Goal: Task Accomplishment & Management: Manage account settings

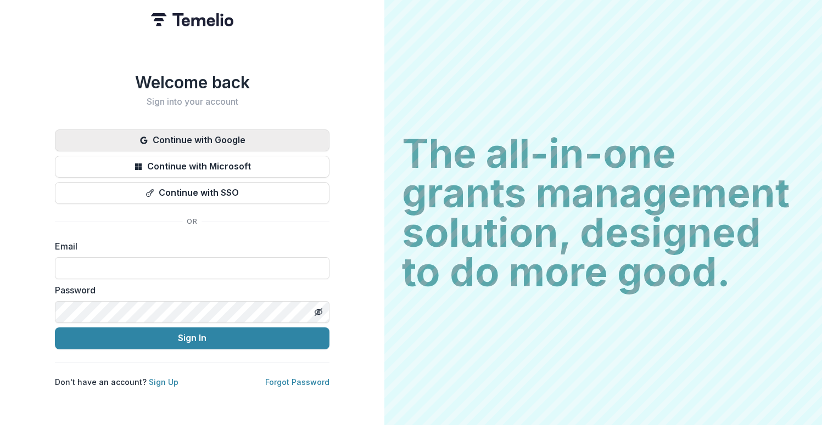
click at [200, 130] on button "Continue with Google" at bounding box center [192, 141] width 274 height 22
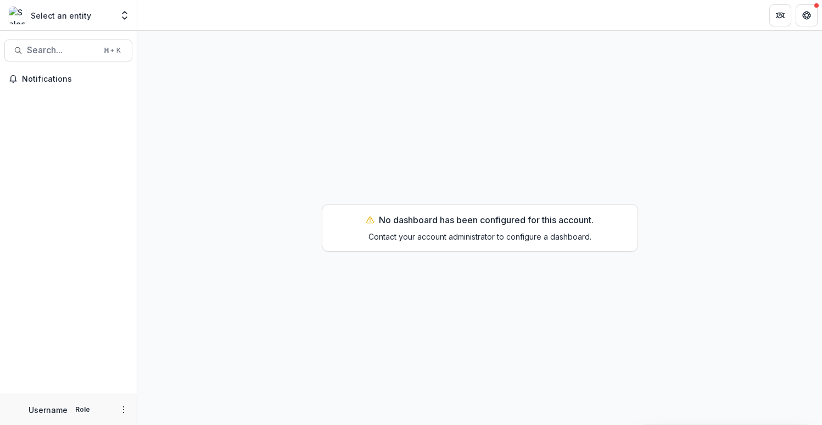
click at [126, 16] on icon "Open entity switcher" at bounding box center [124, 15] width 11 height 11
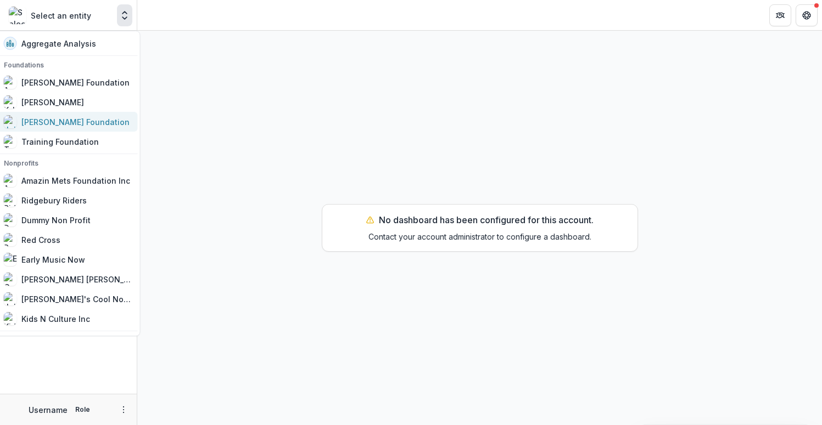
click at [69, 125] on div "[PERSON_NAME] Foundation" at bounding box center [75, 122] width 108 height 12
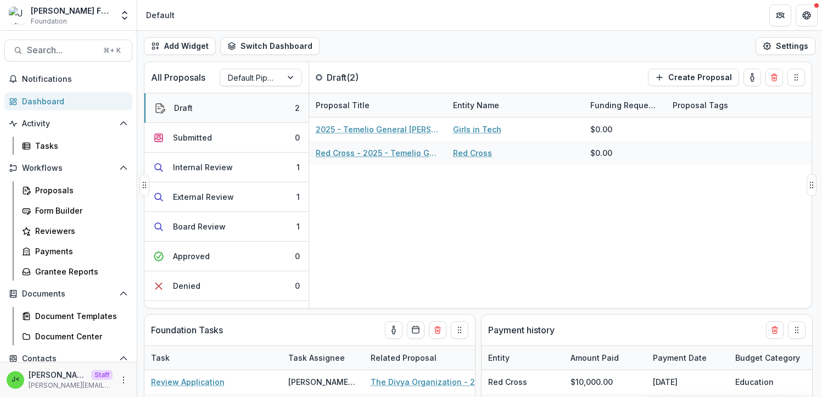
click at [204, 110] on button "Draft 2" at bounding box center [226, 108] width 164 height 30
click at [204, 136] on div "Submitted" at bounding box center [192, 138] width 39 height 12
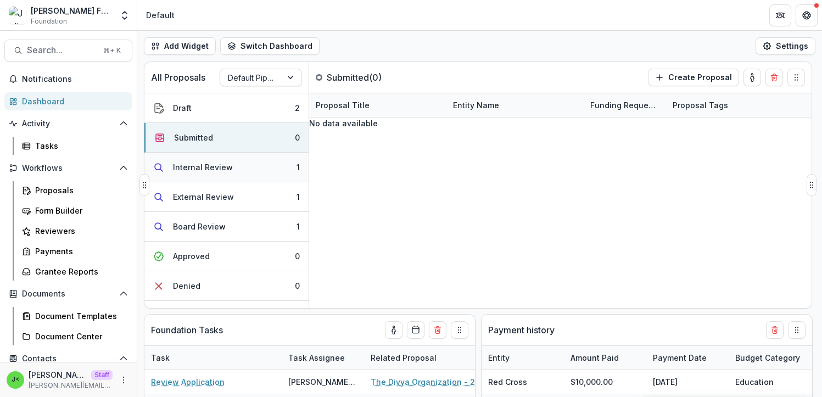
click at [202, 163] on div "Internal Review" at bounding box center [203, 167] width 60 height 12
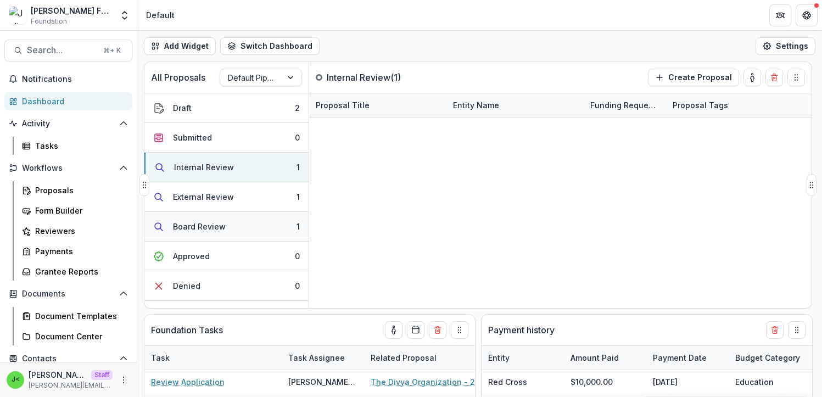
click at [199, 230] on div "Board Review" at bounding box center [199, 227] width 53 height 12
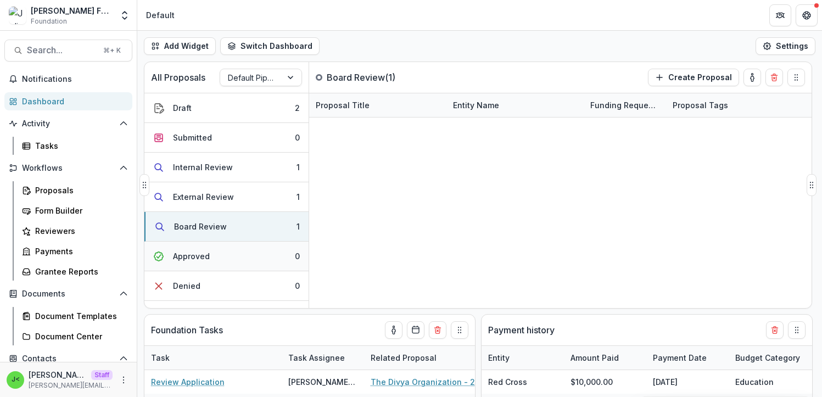
click at [203, 256] on div "Approved" at bounding box center [191, 256] width 37 height 12
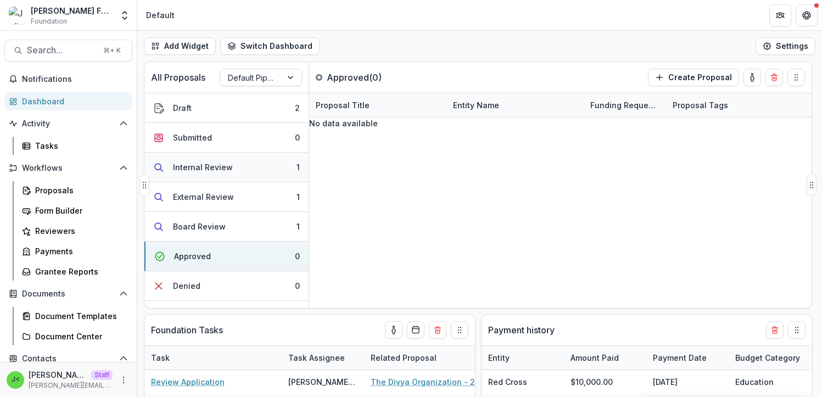
click at [249, 167] on button "Internal Review 1" at bounding box center [226, 168] width 164 height 30
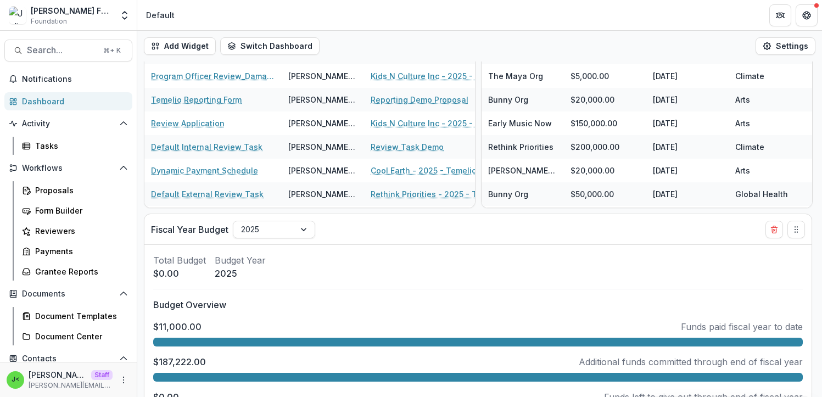
scroll to position [417, 0]
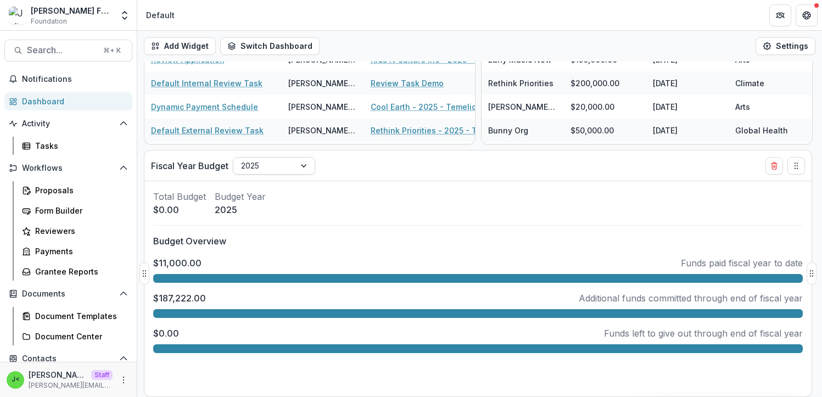
click at [293, 165] on div "2025" at bounding box center [263, 166] width 61 height 16
click at [396, 146] on div "Add Widget Switch Dashboard Payments Default New Dashboard Settings All Proposa…" at bounding box center [479, 214] width 684 height 366
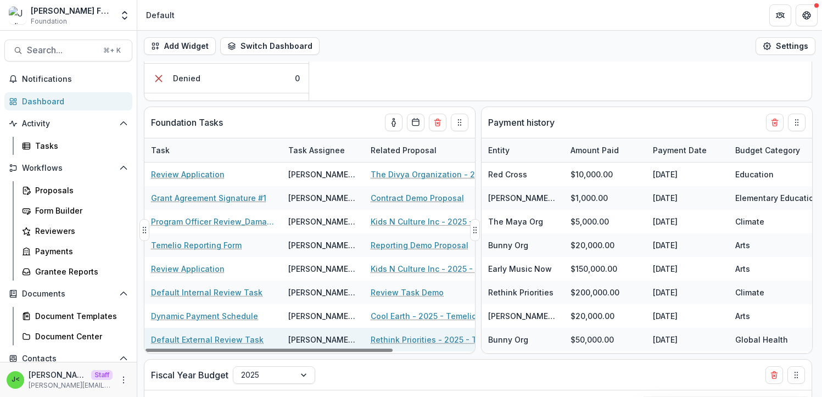
scroll to position [0, 0]
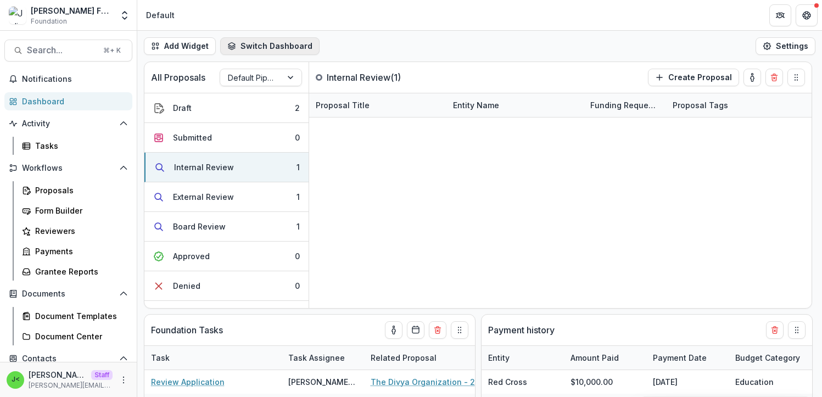
click at [279, 46] on button "Switch Dashboard" at bounding box center [269, 46] width 99 height 18
click at [386, 47] on div "Add Widget Switch Dashboard Payments Default New Dashboard Settings" at bounding box center [479, 46] width 684 height 31
click at [89, 185] on div "Proposals" at bounding box center [79, 190] width 88 height 12
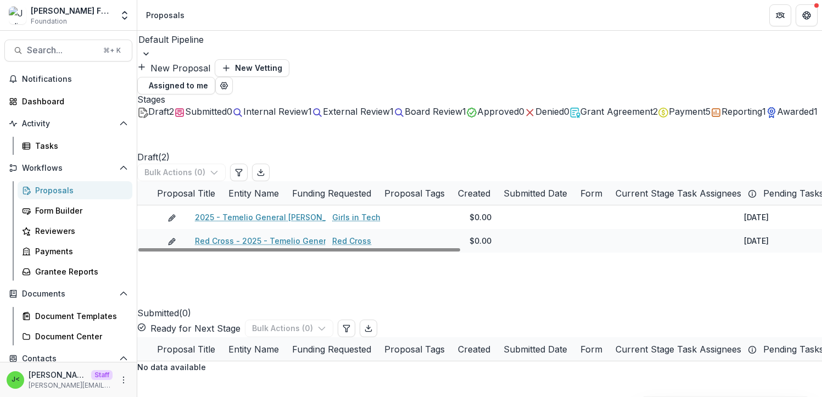
click at [137, 193] on span at bounding box center [137, 193] width 0 height 0
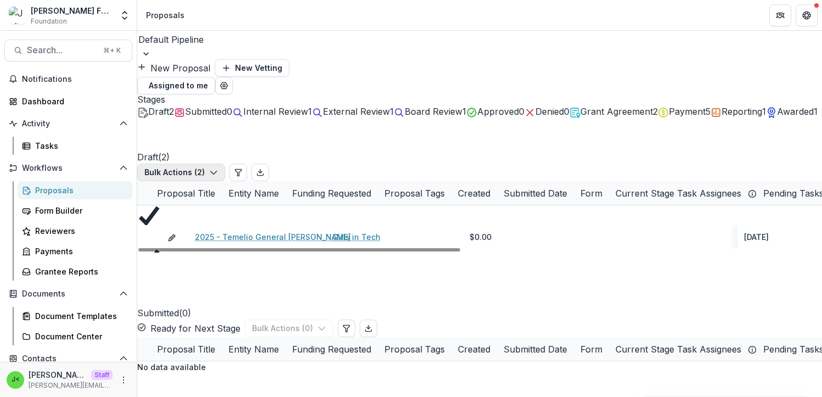
click at [225, 164] on button "Bulk Actions ( 2 )" at bounding box center [181, 173] width 88 height 18
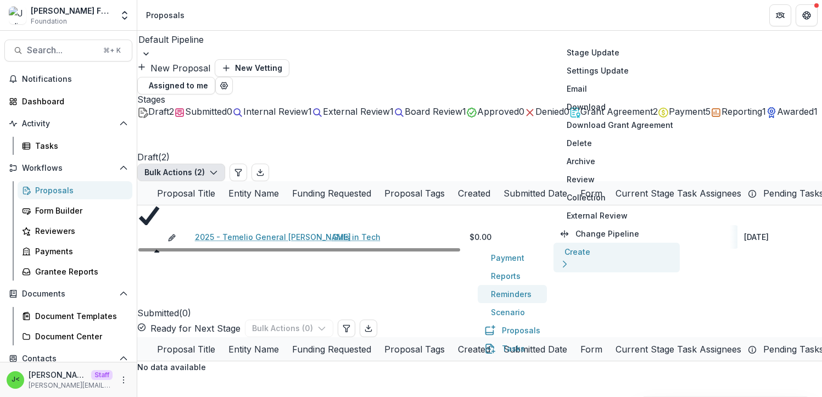
click at [477, 299] on button "Reminders" at bounding box center [511, 294] width 69 height 18
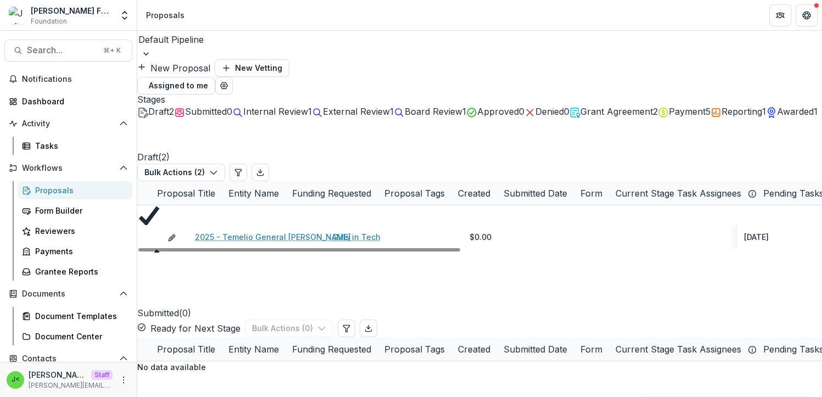
click at [137, 193] on icon at bounding box center [137, 193] width 0 height 0
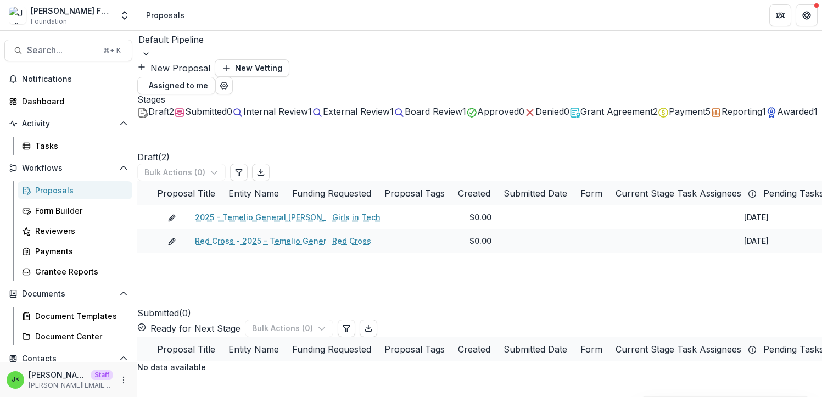
click at [308, 106] on span "Internal Review" at bounding box center [275, 111] width 65 height 11
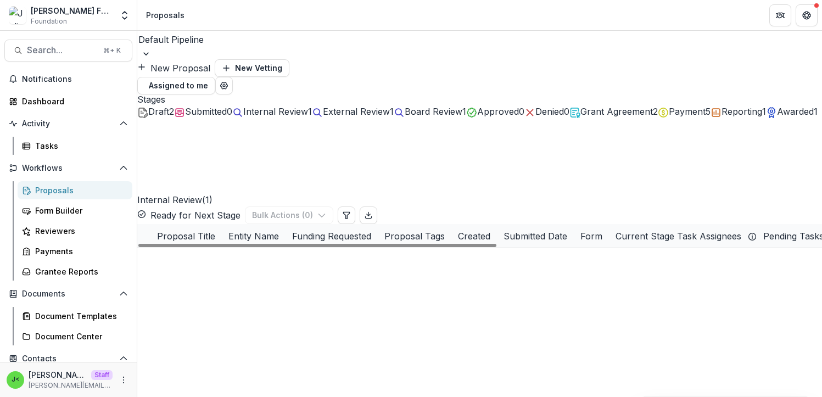
click at [237, 254] on link "Review Task Demo" at bounding box center [231, 260] width 73 height 12
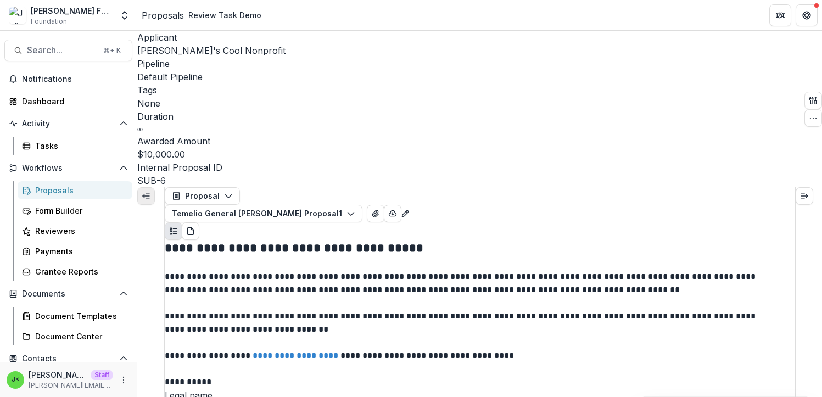
click at [149, 192] on icon "Expand left" at bounding box center [146, 196] width 9 height 9
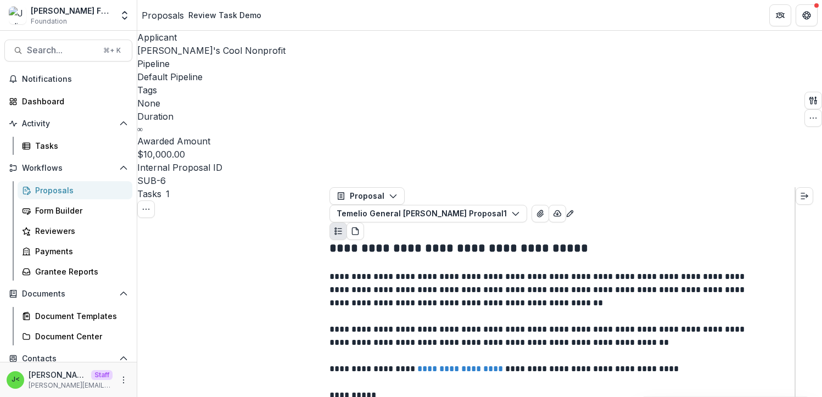
click at [364, 222] on button "PDF view" at bounding box center [355, 231] width 18 height 18
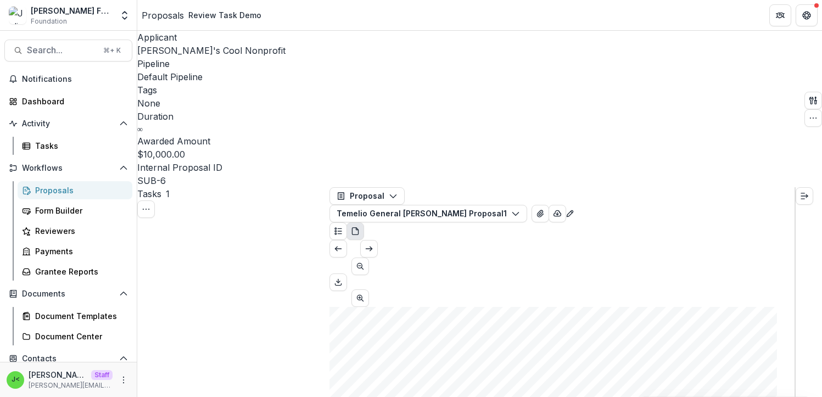
scroll to position [455, 0]
click at [347, 222] on button "Plaintext view" at bounding box center [338, 231] width 18 height 18
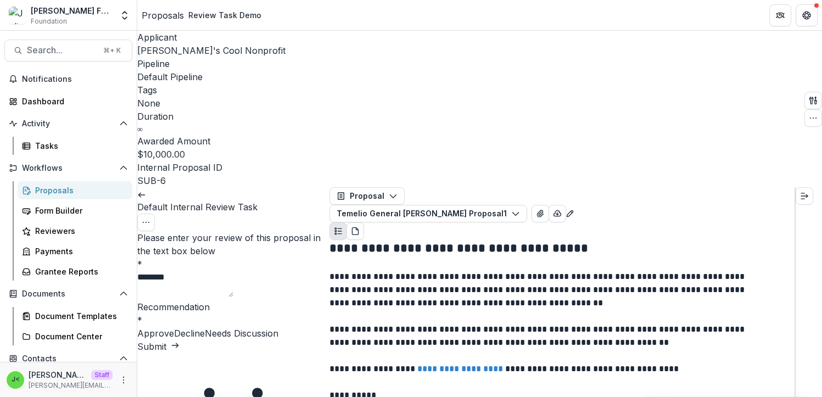
drag, startPoint x: 203, startPoint y: 136, endPoint x: 222, endPoint y: 145, distance: 20.9
click at [222, 271] on textarea "********" at bounding box center [185, 284] width 96 height 26
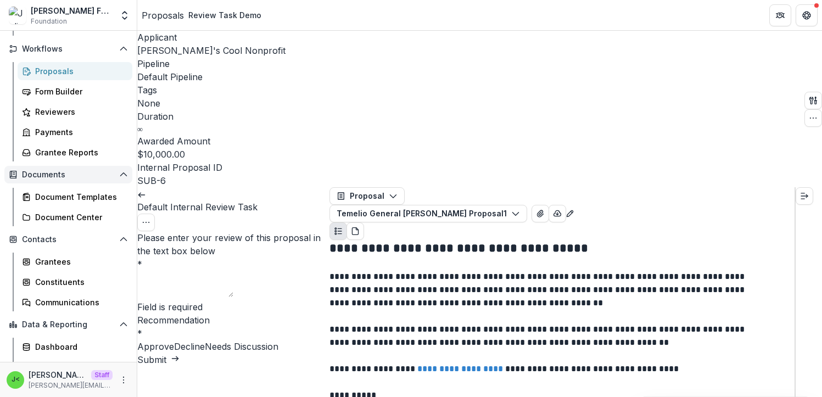
scroll to position [121, 0]
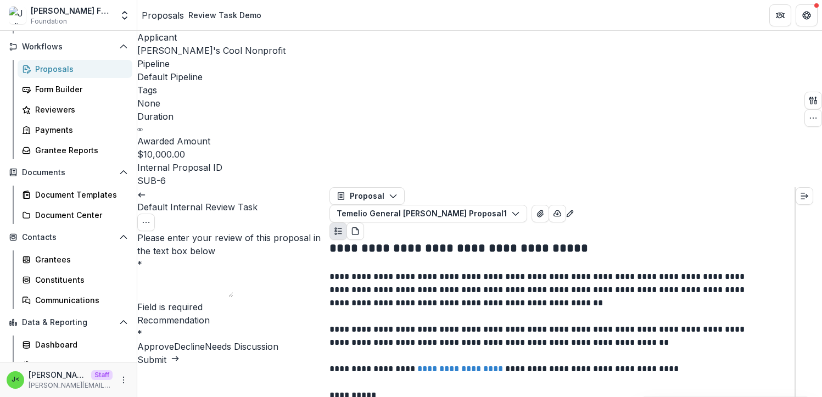
click at [146, 190] on icon at bounding box center [141, 194] width 9 height 9
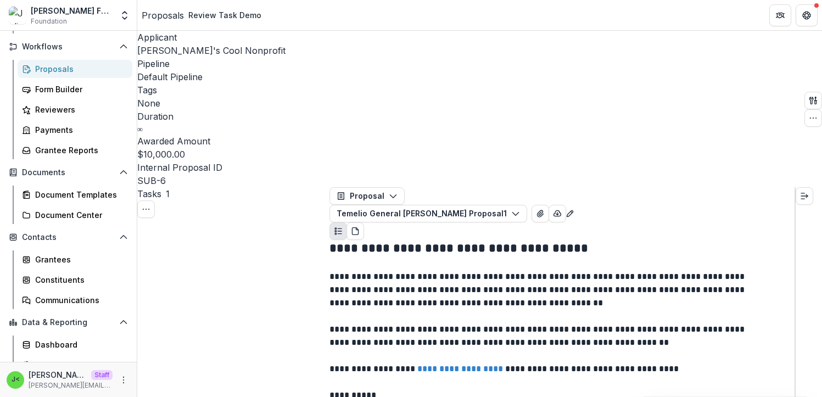
click at [114, 17] on div "[PERSON_NAME] Foundation Foundation Aggregate Analysis Foundations [PERSON_NAME…" at bounding box center [68, 15] width 128 height 22
click at [121, 18] on icon "Open entity switcher" at bounding box center [124, 15] width 11 height 11
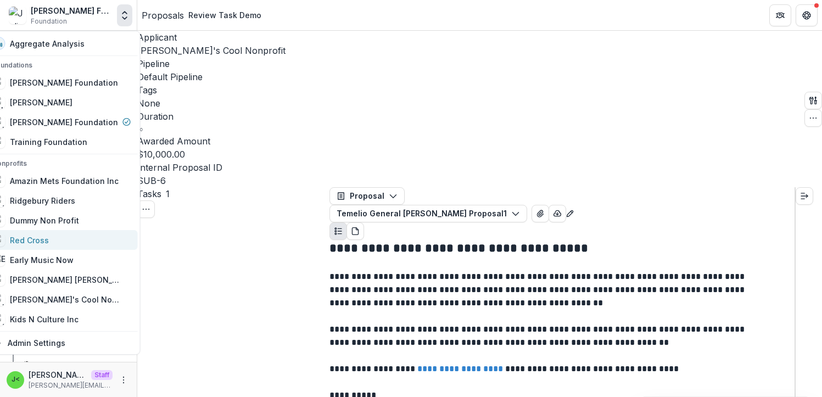
click at [49, 243] on div "Red Cross" at bounding box center [29, 240] width 39 height 12
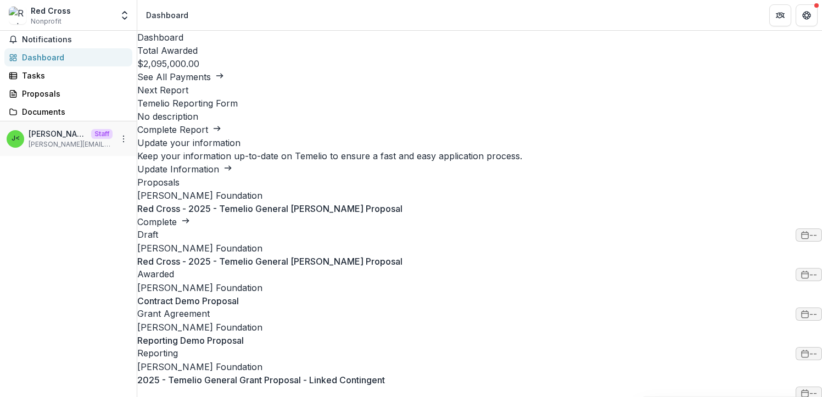
click at [190, 216] on link "Complete" at bounding box center [163, 221] width 53 height 11
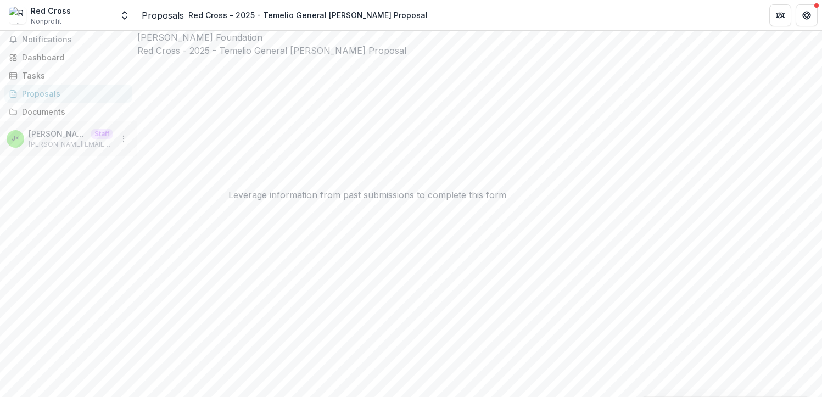
click at [57, 63] on div "Dashboard" at bounding box center [73, 58] width 102 height 12
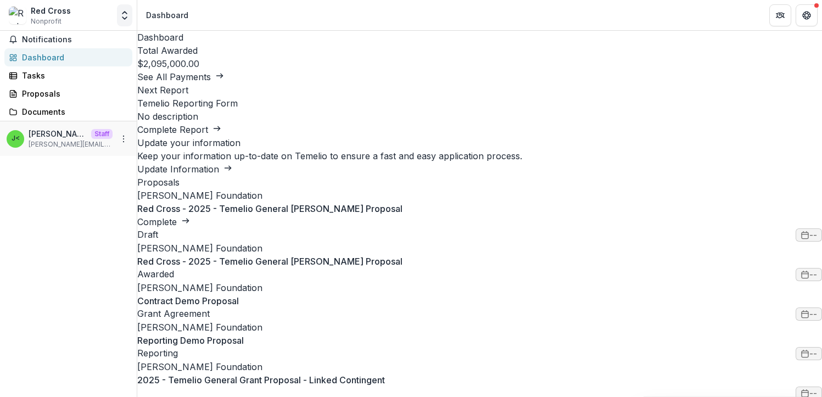
click at [125, 15] on icon "Open entity switcher" at bounding box center [124, 15] width 11 height 11
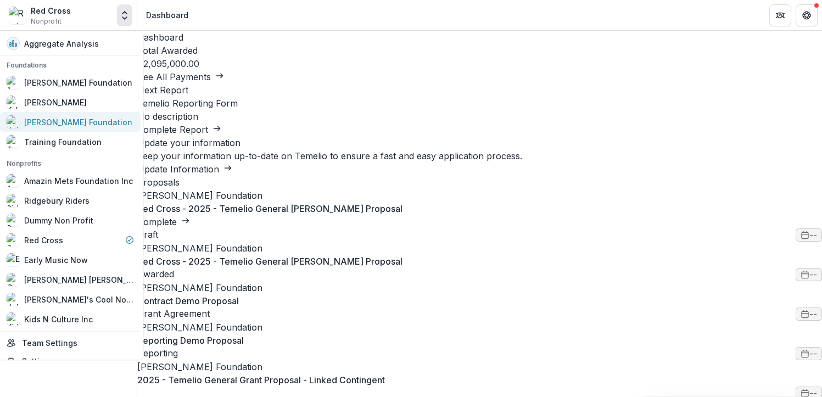
click at [85, 122] on div "[PERSON_NAME] Foundation" at bounding box center [79, 122] width 108 height 12
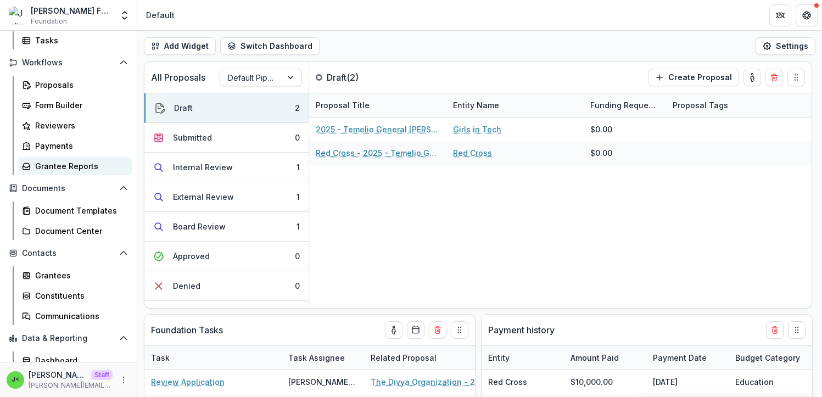
scroll to position [109, 0]
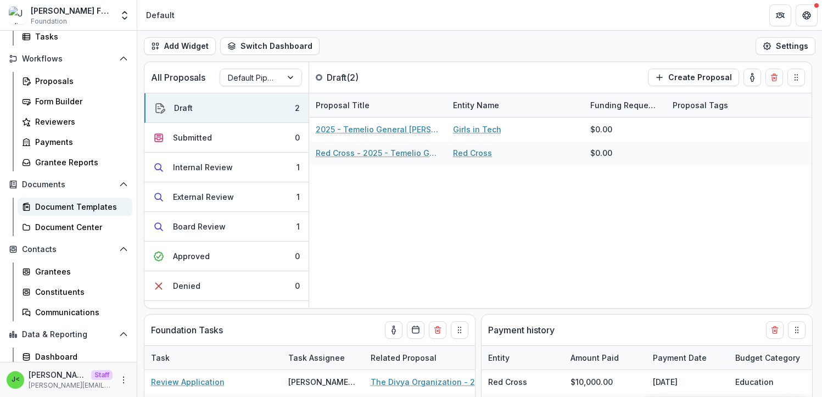
click at [88, 204] on div "Document Templates" at bounding box center [79, 207] width 88 height 12
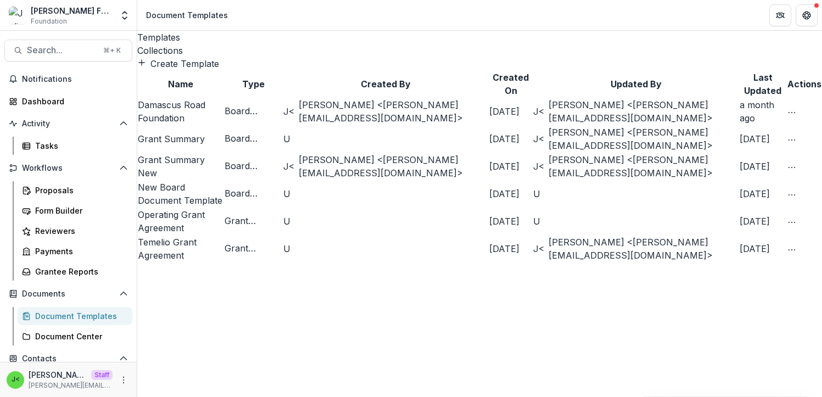
click at [205, 178] on link "Grant Summary New" at bounding box center [171, 166] width 67 height 24
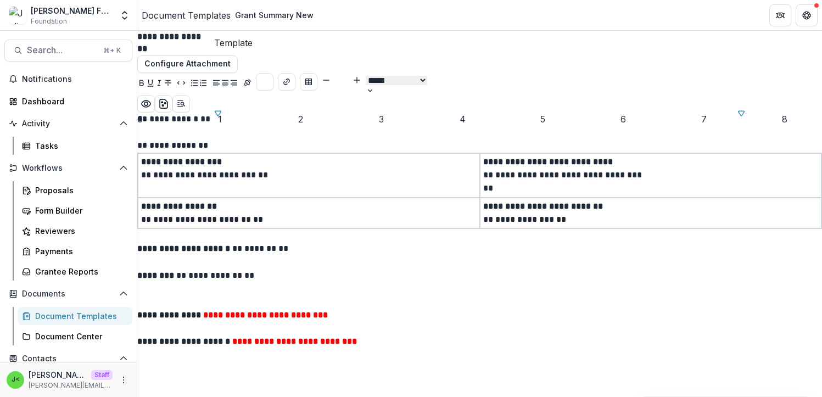
scroll to position [46, 0]
click at [433, 126] on p "**********" at bounding box center [307, 120] width 341 height 14
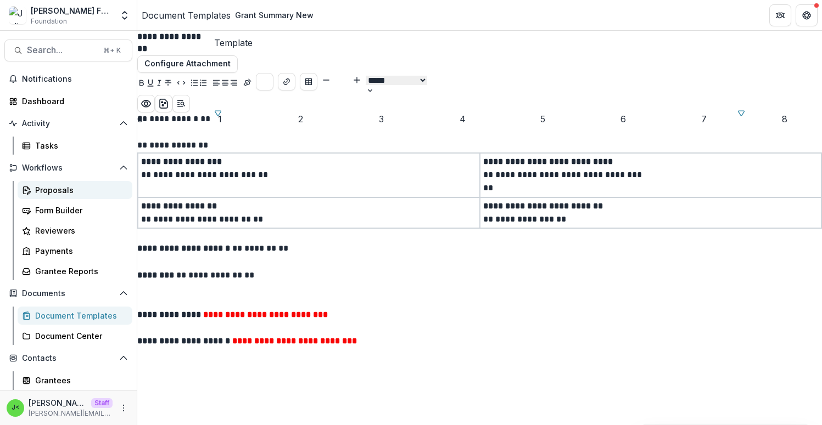
click at [82, 190] on div "Proposals" at bounding box center [79, 190] width 88 height 12
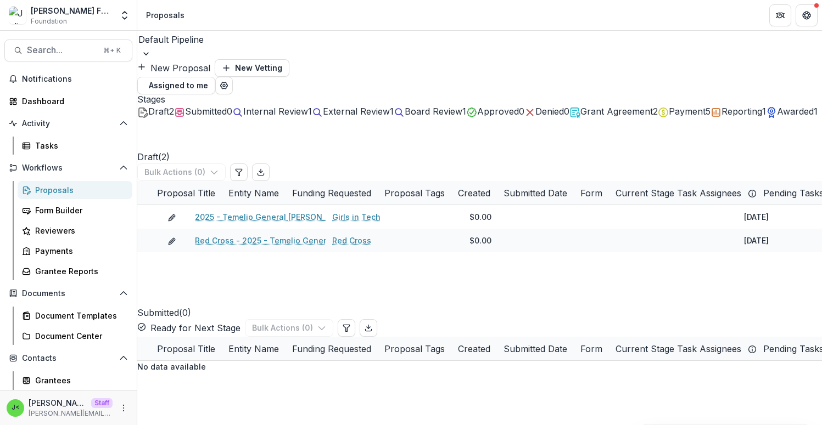
click at [580, 117] on span "Grant Agreement" at bounding box center [616, 111] width 72 height 11
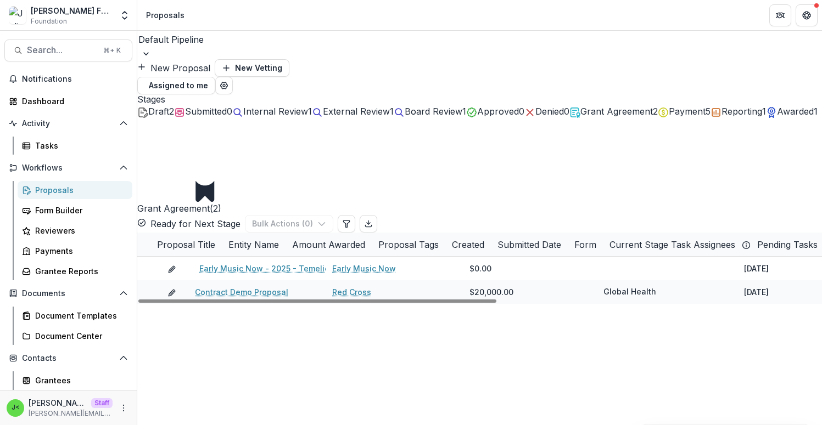
click at [137, 245] on span at bounding box center [137, 245] width 0 height 0
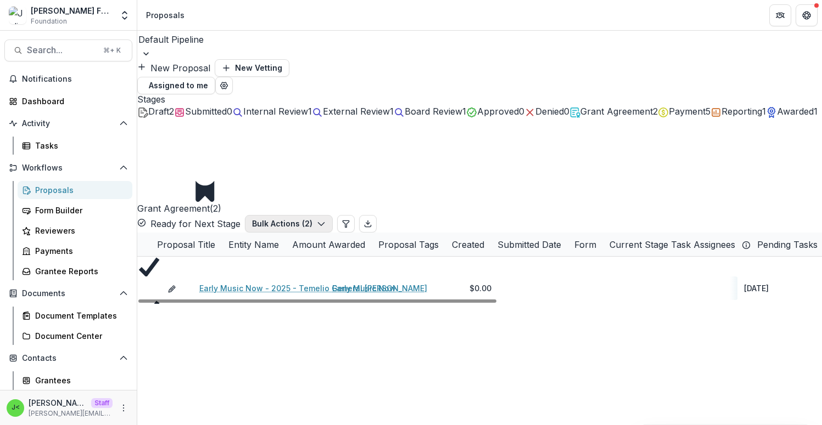
click at [333, 215] on button "Bulk Actions ( 2 )" at bounding box center [289, 224] width 88 height 18
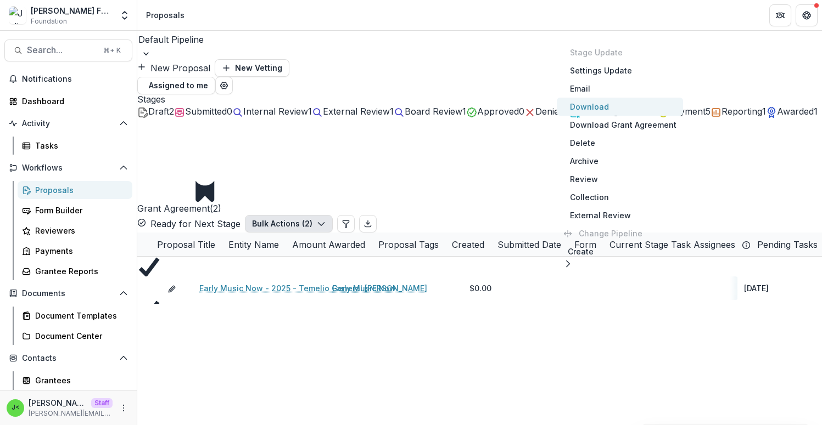
click at [605, 111] on button "Download" at bounding box center [619, 107] width 126 height 18
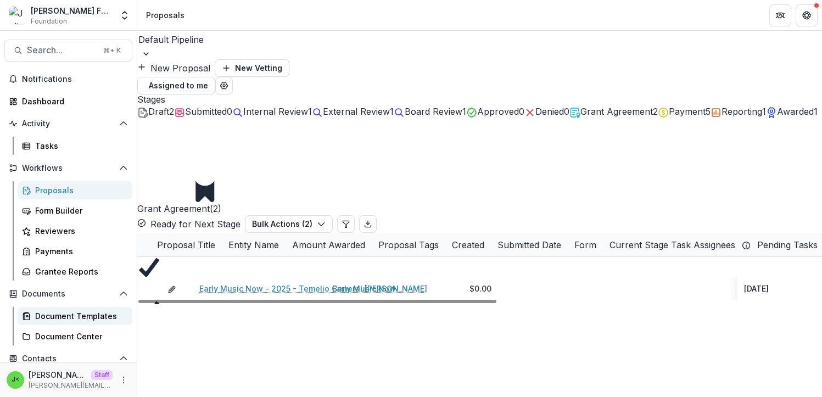
scroll to position [174, 0]
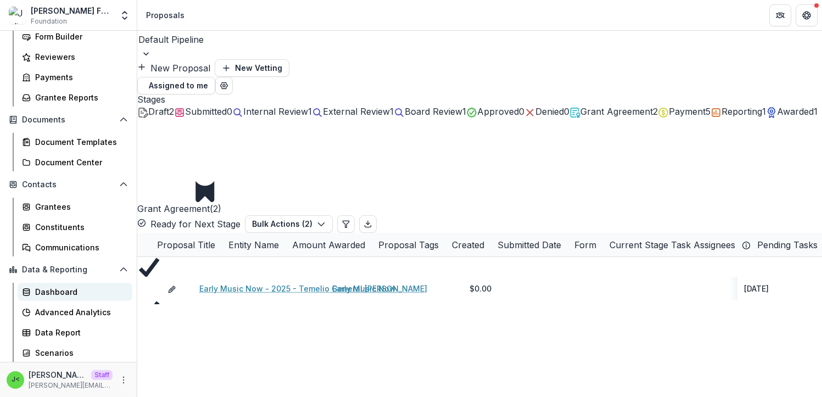
click at [58, 286] on div "Dashboard" at bounding box center [79, 292] width 88 height 12
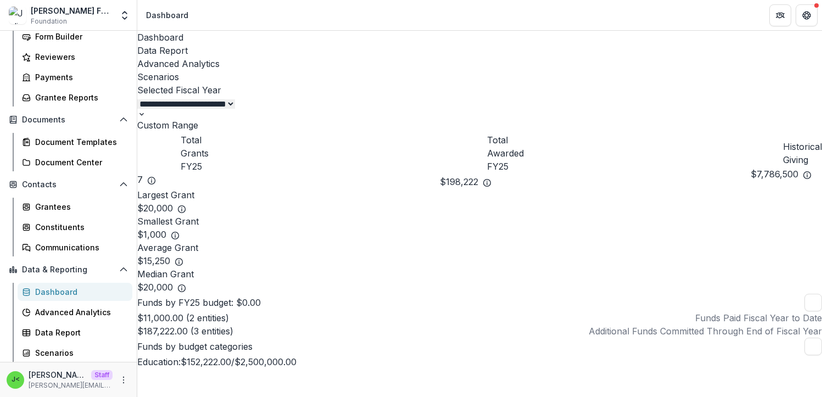
click at [235, 99] on select "**********" at bounding box center [186, 103] width 98 height 9
select select "**********"
click at [235, 99] on select "**********" at bounding box center [186, 103] width 98 height 9
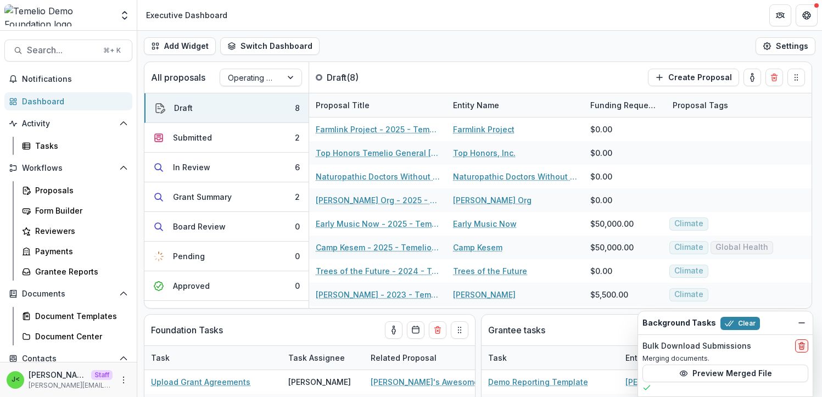
scroll to position [154, 0]
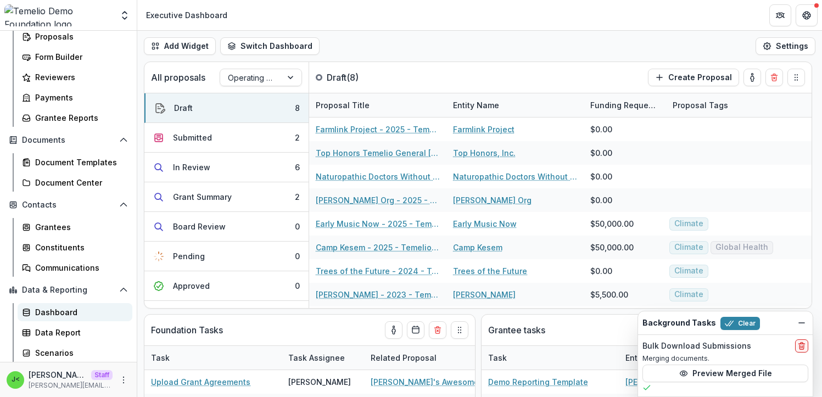
click at [61, 308] on div "Dashboard" at bounding box center [79, 312] width 88 height 12
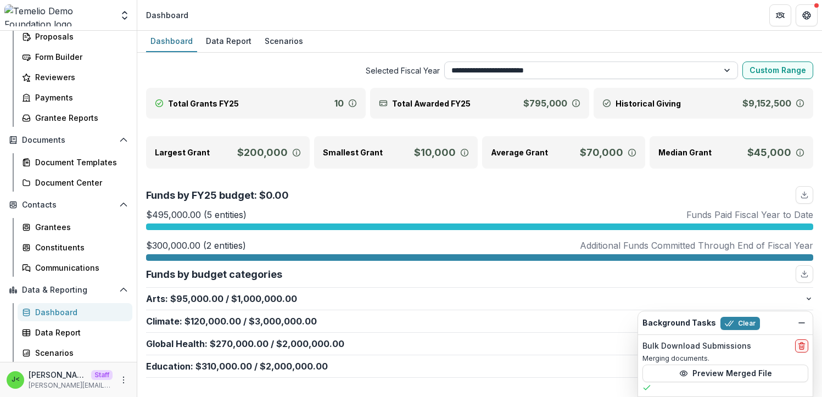
click at [556, 72] on select "**********" at bounding box center [591, 70] width 294 height 18
select select "**********"
click at [444, 61] on select "**********" at bounding box center [591, 70] width 294 height 18
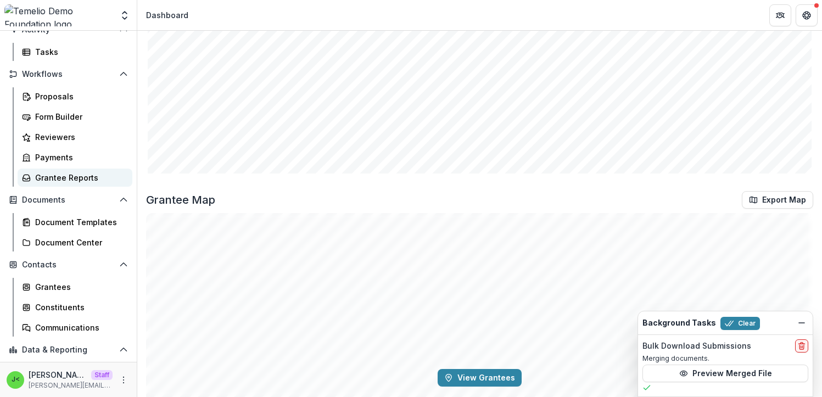
scroll to position [75, 0]
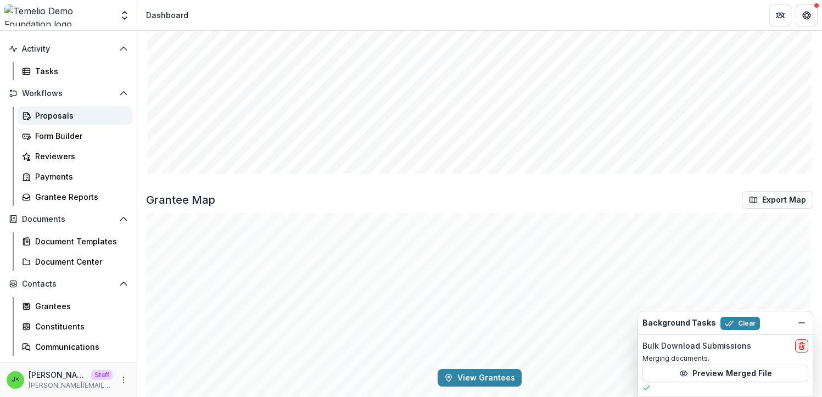
click at [68, 117] on div "Proposals" at bounding box center [79, 116] width 88 height 12
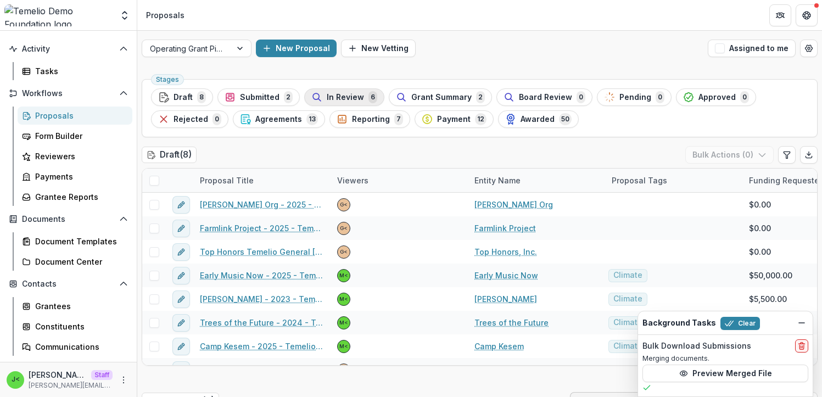
click at [345, 98] on span "In Review" at bounding box center [345, 97] width 37 height 9
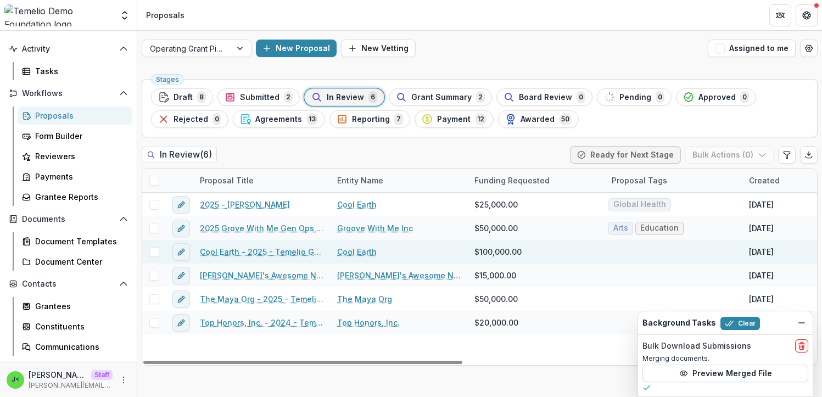
click at [246, 246] on link "Cool Earth - 2025 - Temelio General Grant Proposal" at bounding box center [262, 252] width 124 height 12
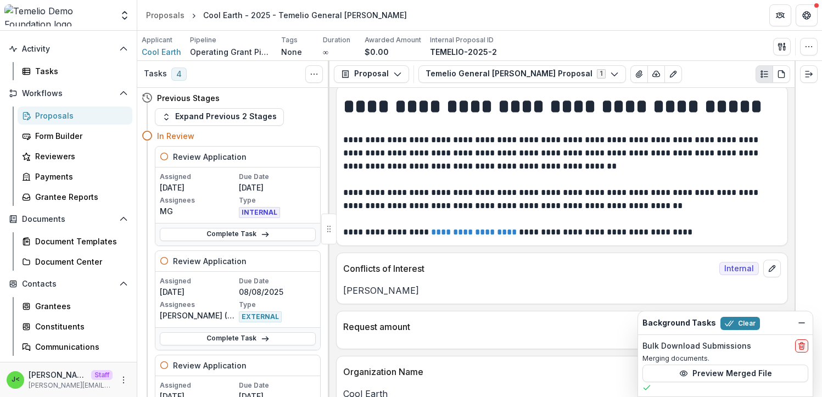
scroll to position [68, 0]
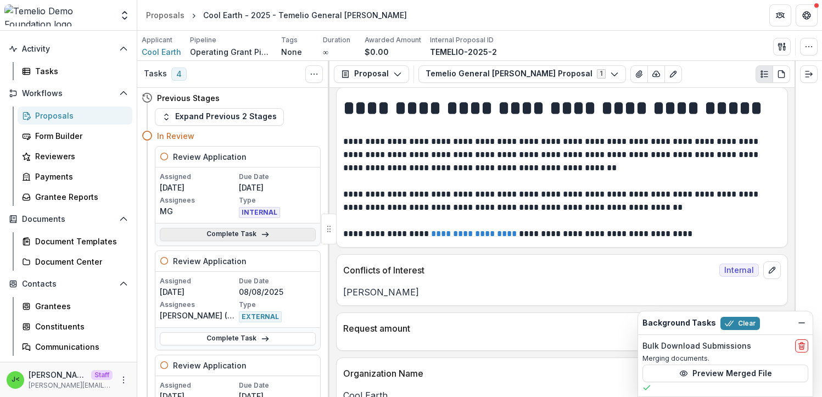
click at [261, 230] on icon at bounding box center [265, 234] width 9 height 9
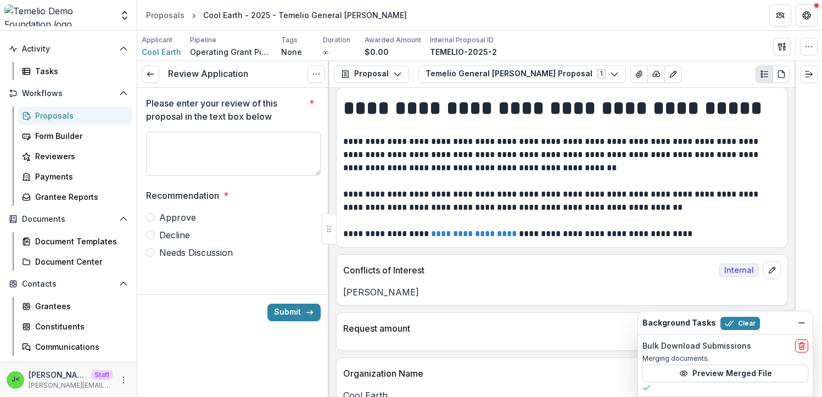
click at [237, 148] on textarea "Please enter your review of this proposal in the text box below *" at bounding box center [233, 154] width 175 height 44
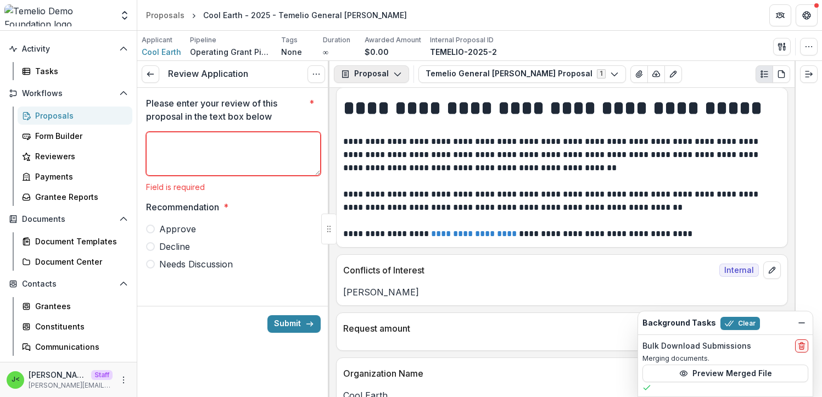
click at [375, 78] on button "Proposal" at bounding box center [371, 74] width 75 height 18
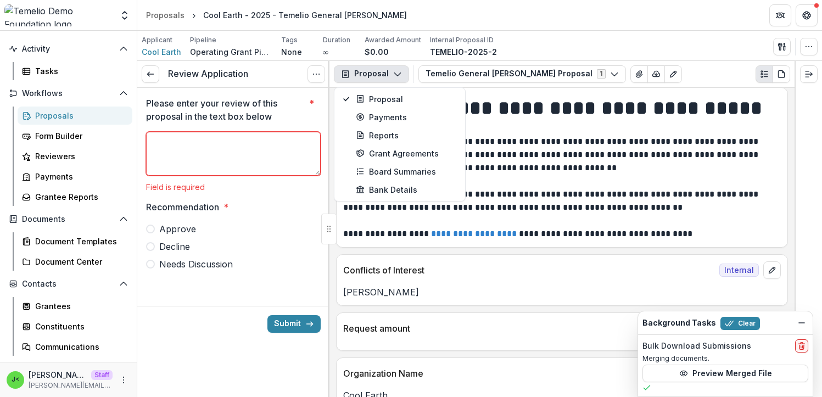
click at [380, 75] on button "Proposal" at bounding box center [371, 74] width 75 height 18
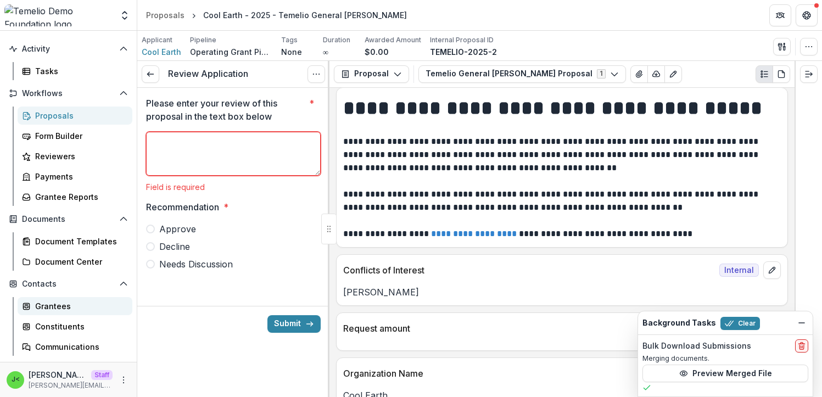
click at [75, 307] on div "Grantees" at bounding box center [79, 306] width 88 height 12
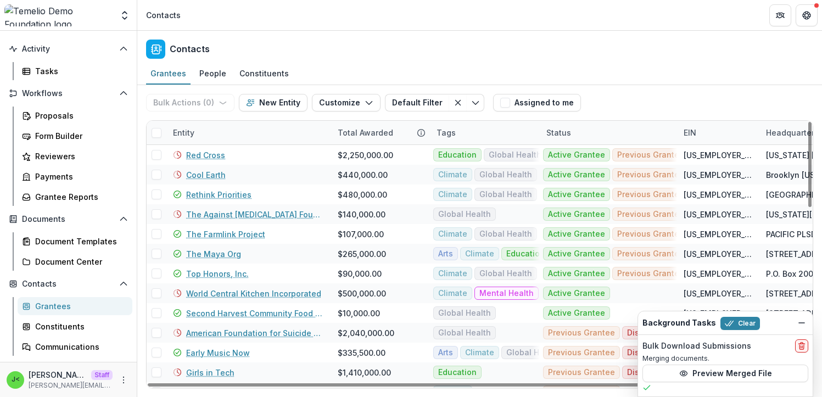
click at [221, 128] on div "Entity" at bounding box center [248, 133] width 165 height 24
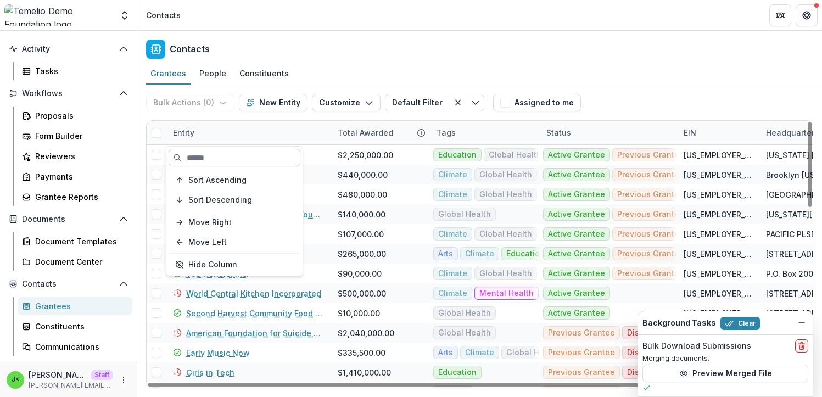
click at [230, 160] on input at bounding box center [234, 158] width 132 height 18
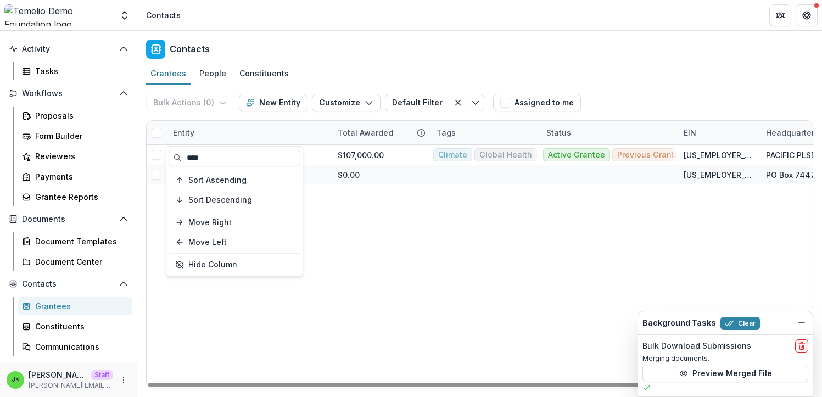
type input "****"
click at [376, 240] on div "The Farmlink Project $107,000.00 Climate Global Health Active Grantee Previous …" at bounding box center [522, 266] width 750 height 243
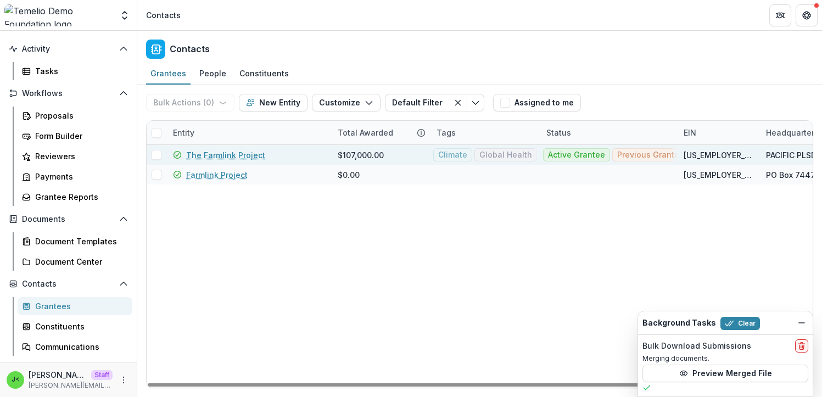
click at [223, 159] on link "The Farmlink Project" at bounding box center [225, 155] width 79 height 12
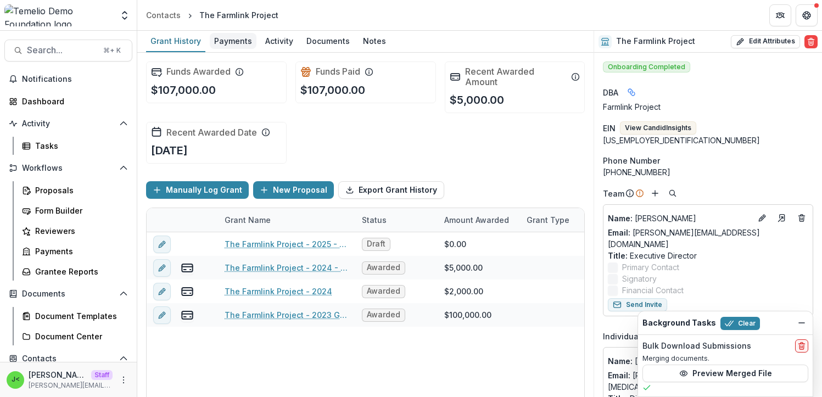
click at [235, 44] on div "Payments" at bounding box center [233, 41] width 47 height 16
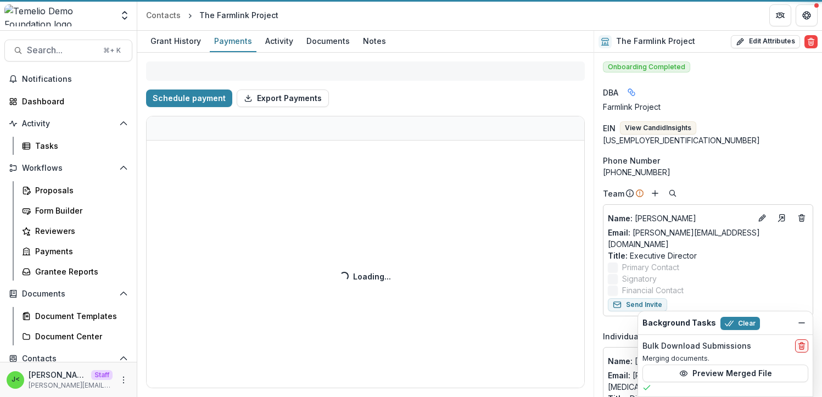
select select "****"
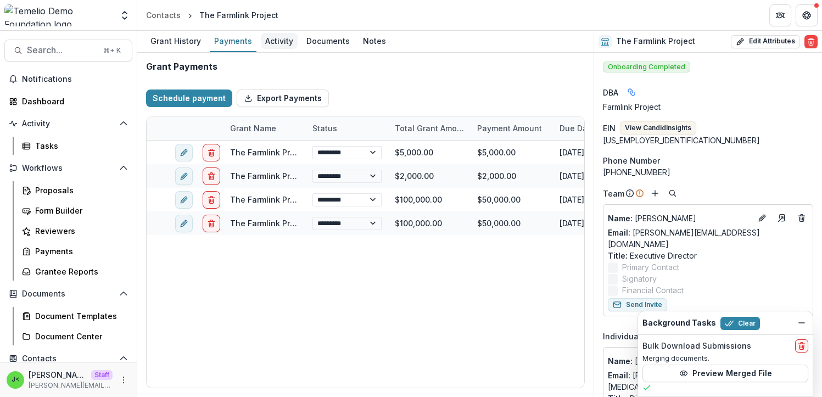
click at [277, 46] on div "Activity" at bounding box center [279, 41] width 37 height 16
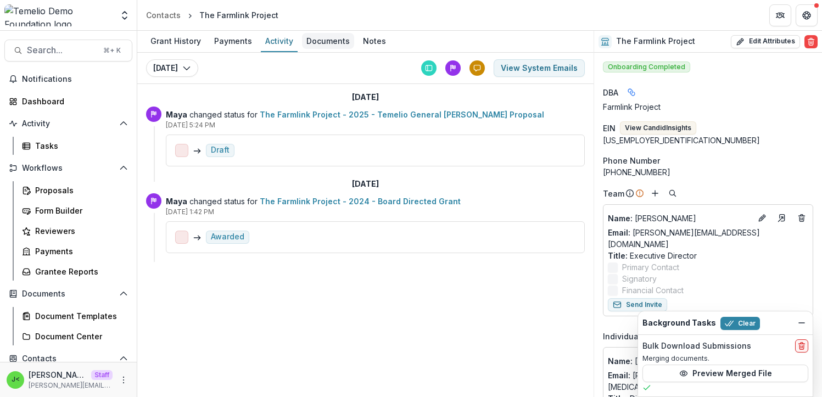
click at [335, 44] on div "Documents" at bounding box center [328, 41] width 52 height 16
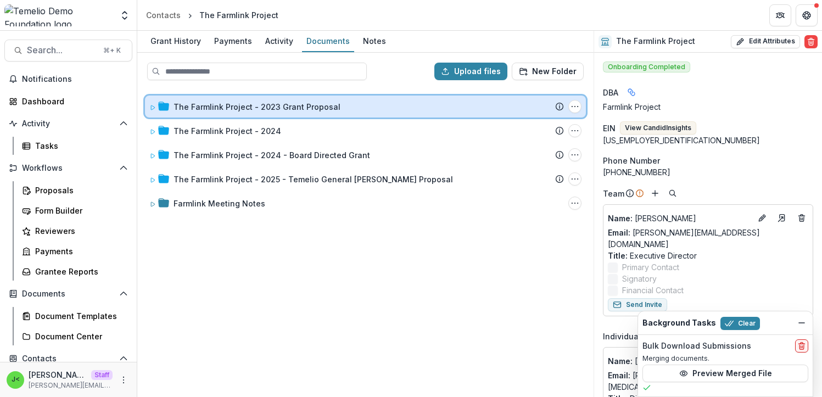
click at [153, 106] on icon at bounding box center [153, 107] width 4 height 4
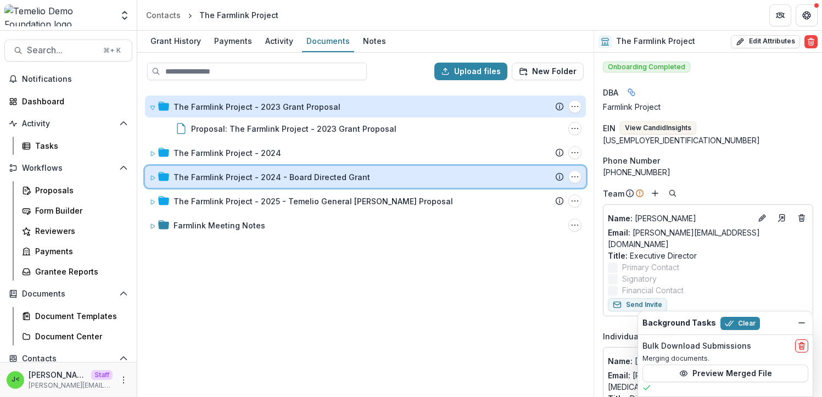
click at [147, 176] on div "The Farmlink Project - 2024 - Board Directed Grant Submission Temelio Proposal …" at bounding box center [365, 177] width 441 height 22
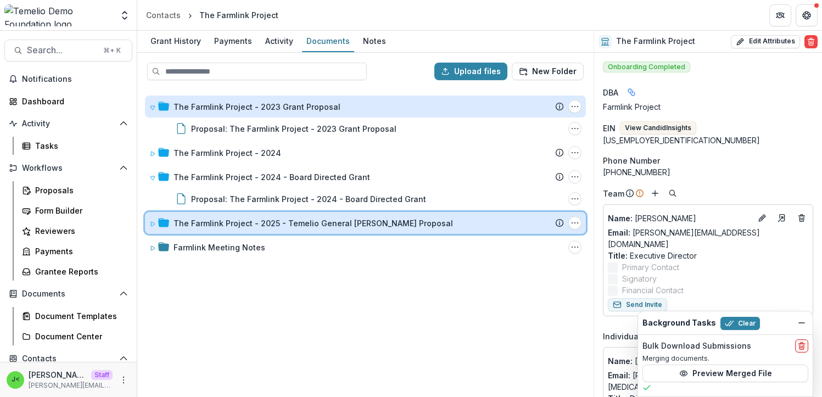
click at [147, 223] on div "The Farmlink Project - 2025 - Temelio General Grant Proposal Submission Temelio…" at bounding box center [365, 223] width 441 height 22
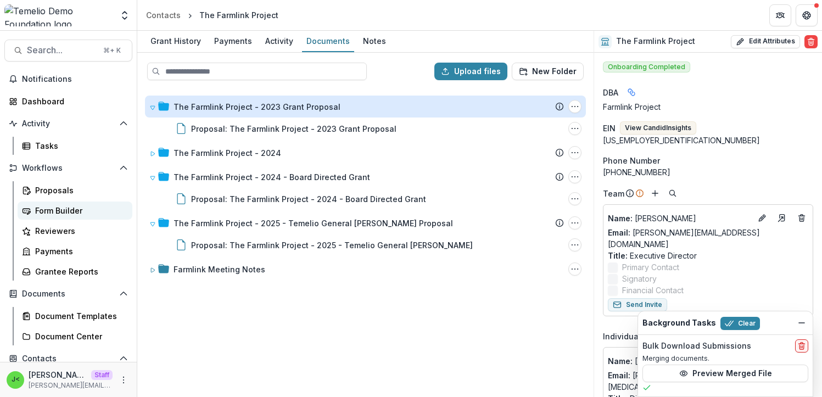
click at [69, 212] on div "Form Builder" at bounding box center [79, 211] width 88 height 12
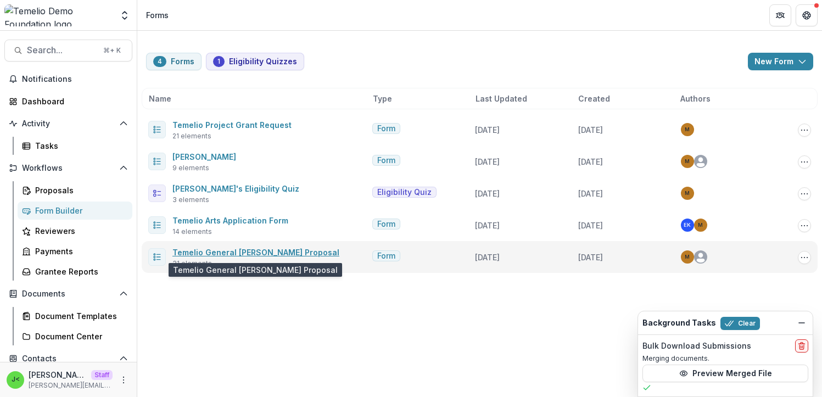
click at [257, 253] on link "Temelio General [PERSON_NAME] Proposal" at bounding box center [255, 252] width 167 height 9
